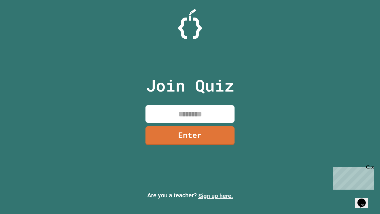
click at [215, 195] on link "Sign up here." at bounding box center [215, 195] width 35 height 7
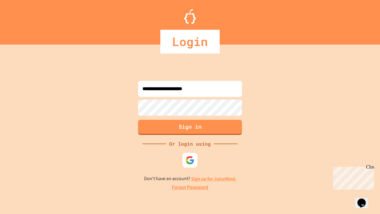
type input "**********"
